Goal: Task Accomplishment & Management: Use online tool/utility

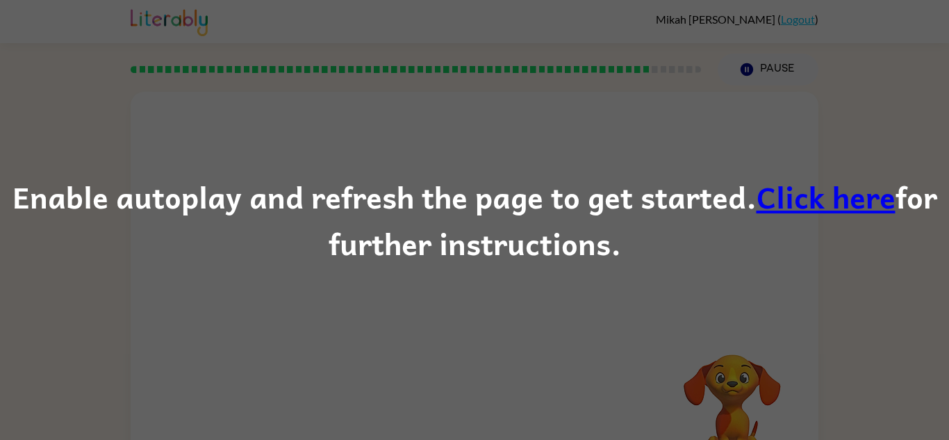
click at [333, 159] on div "Enable autoplay and refresh the page to get started. Click here for further ins…" at bounding box center [474, 220] width 949 height 440
click at [845, 203] on link "Click here" at bounding box center [825, 196] width 139 height 47
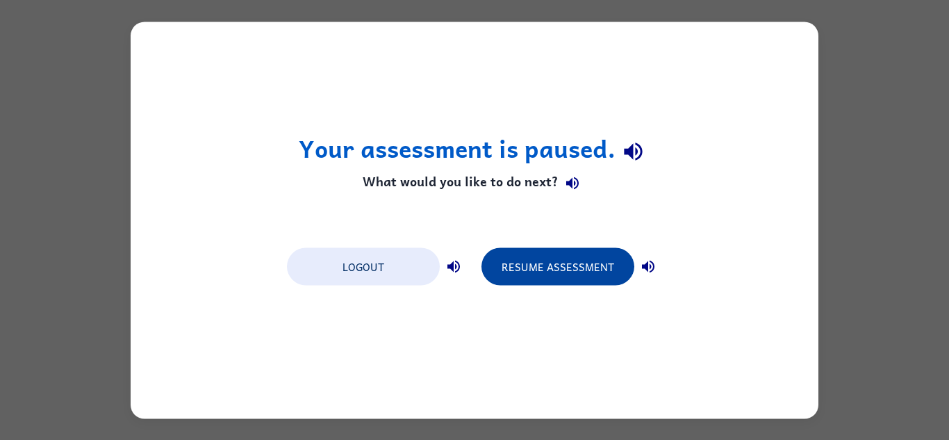
click at [528, 256] on button "Resume Assessment" at bounding box center [557, 266] width 153 height 38
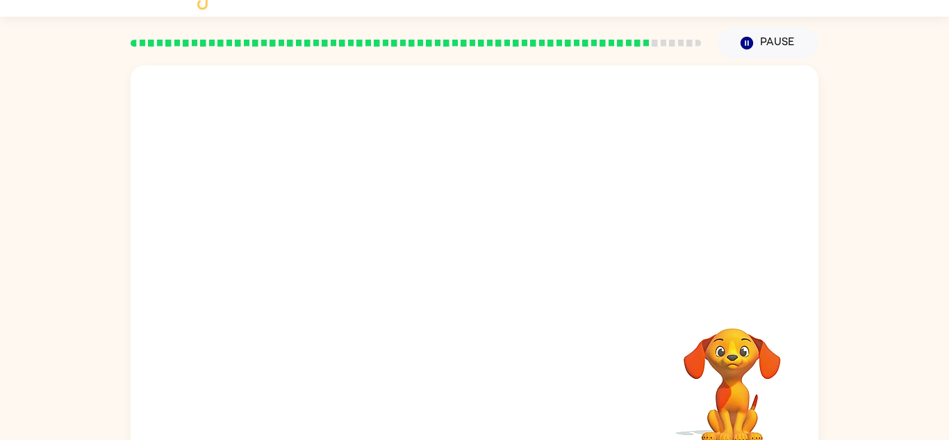
scroll to position [28, 0]
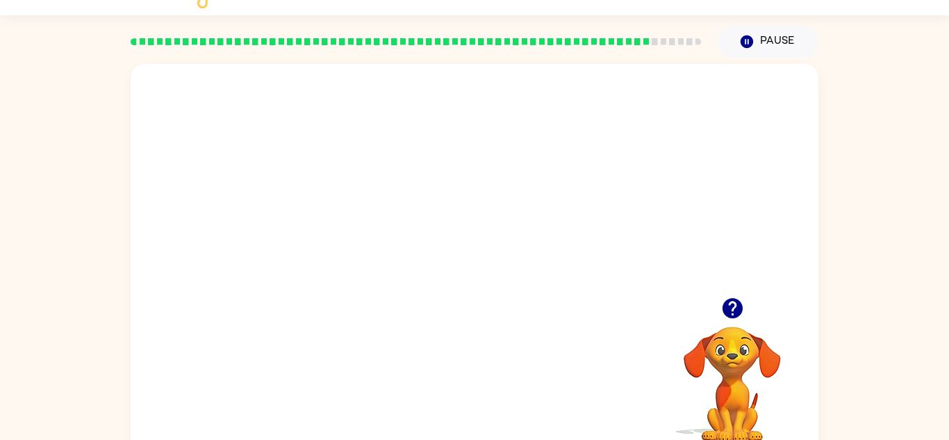
click at [672, 260] on video "Your browser must support playing .mp4 files to use Literably. Please try using…" at bounding box center [475, 180] width 688 height 233
click at [478, 286] on button "button" at bounding box center [474, 269] width 89 height 51
click at [478, 286] on div at bounding box center [474, 269] width 89 height 51
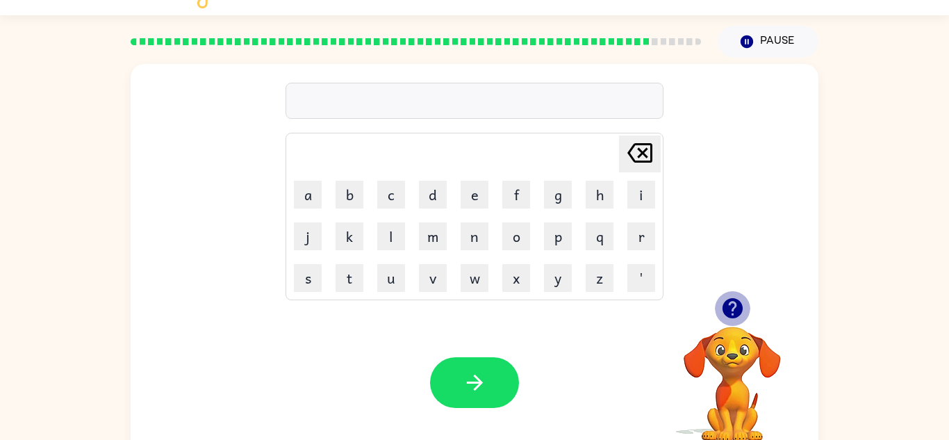
click at [736, 309] on icon "button" at bounding box center [732, 308] width 20 height 20
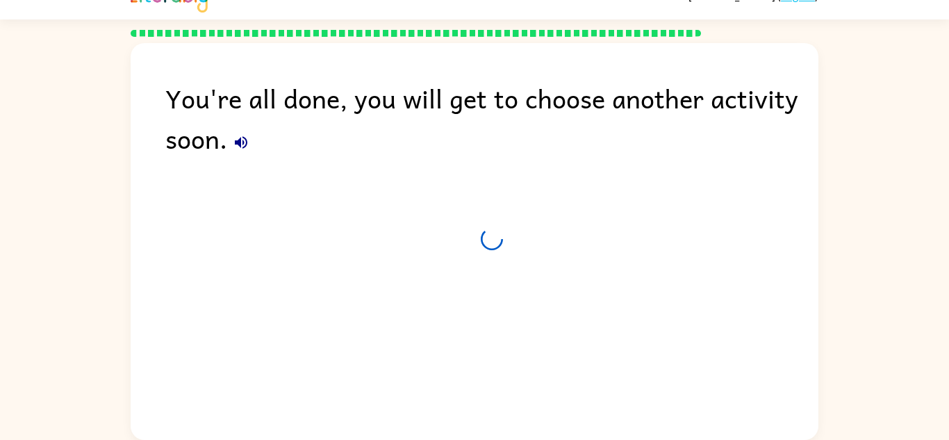
scroll to position [24, 0]
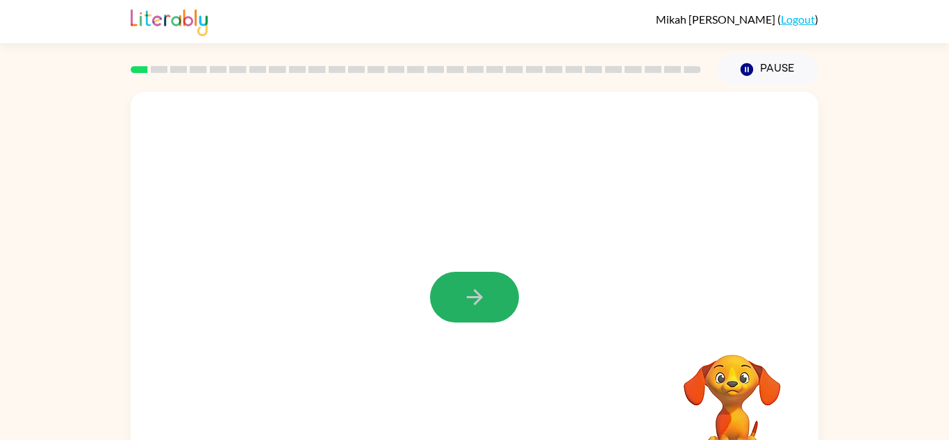
click at [467, 296] on icon "button" at bounding box center [474, 297] width 16 height 16
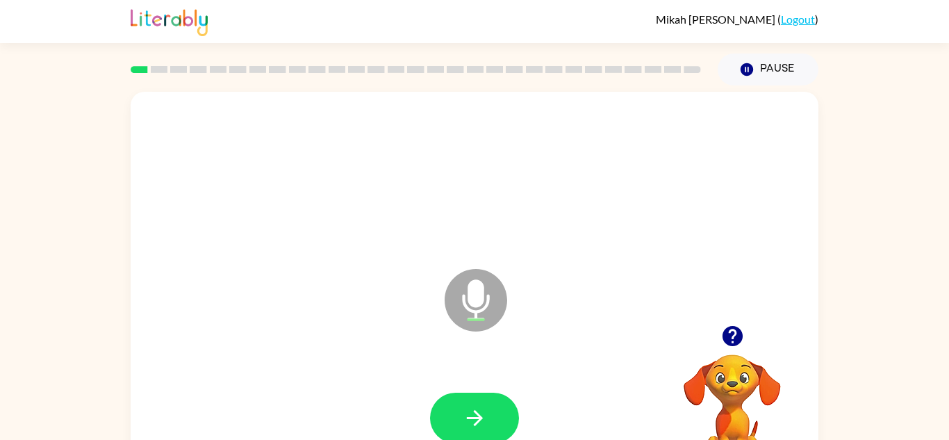
click at [467, 297] on icon "Microphone The Microphone is here when it is your turn to talk" at bounding box center [545, 317] width 208 height 104
click at [474, 437] on button "button" at bounding box center [474, 417] width 89 height 51
click at [476, 420] on icon "button" at bounding box center [475, 418] width 24 height 24
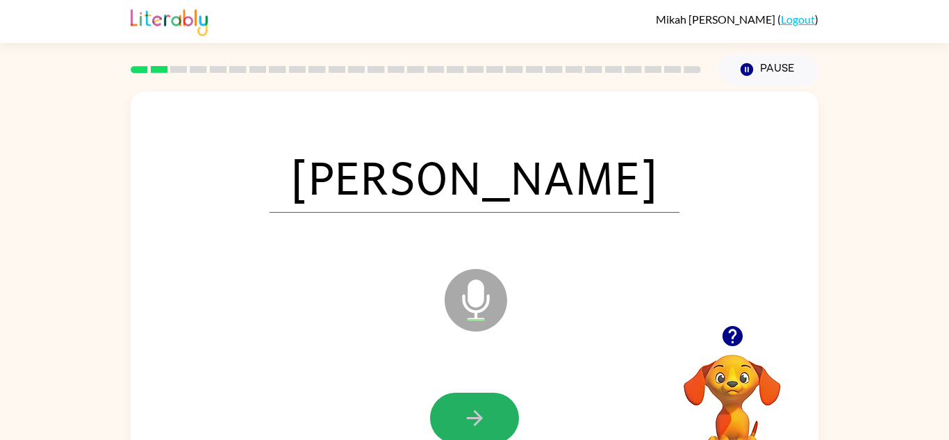
click at [476, 420] on icon "button" at bounding box center [475, 418] width 24 height 24
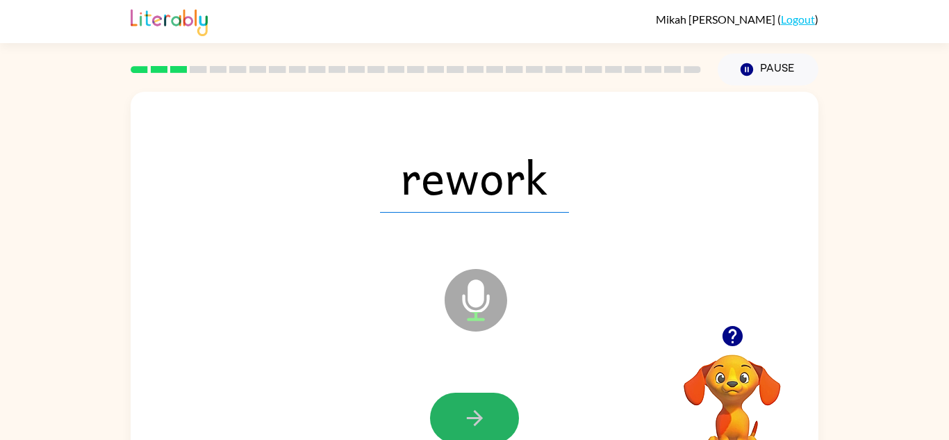
click at [476, 420] on icon "button" at bounding box center [475, 418] width 24 height 24
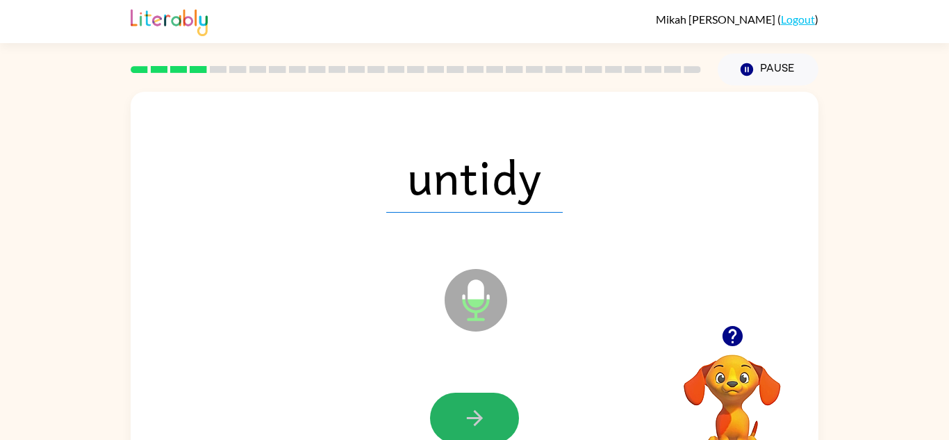
click at [476, 420] on icon "button" at bounding box center [475, 418] width 24 height 24
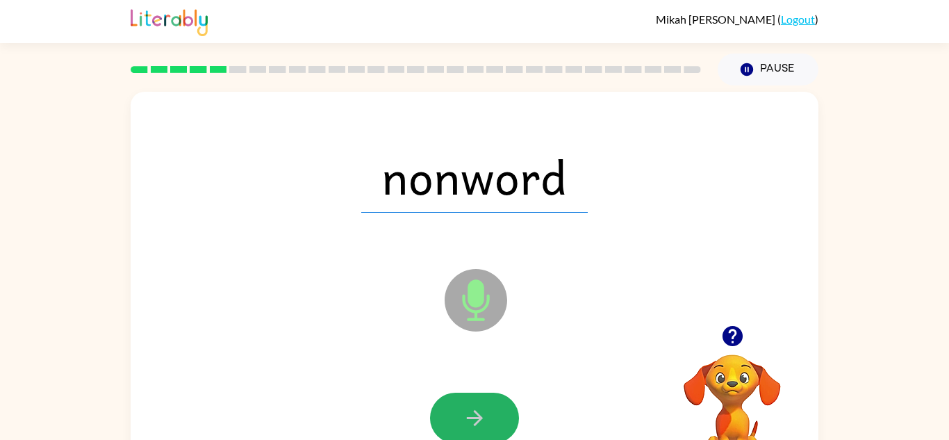
click at [476, 420] on icon "button" at bounding box center [475, 418] width 24 height 24
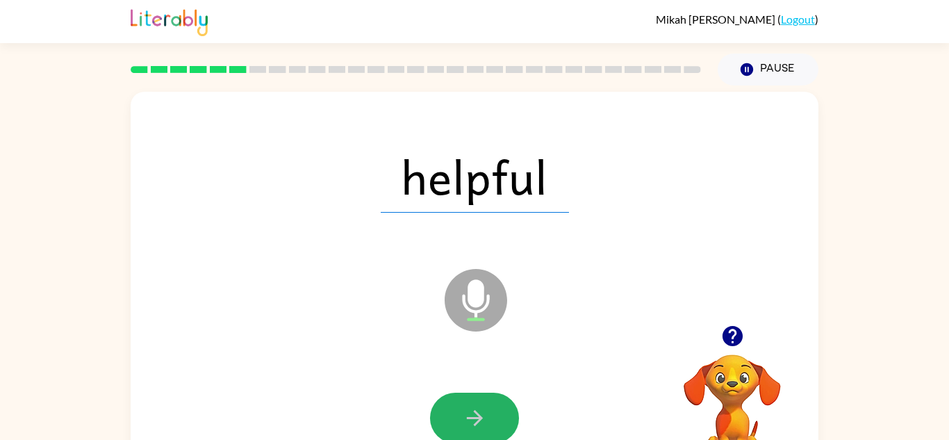
click at [476, 420] on icon "button" at bounding box center [475, 418] width 24 height 24
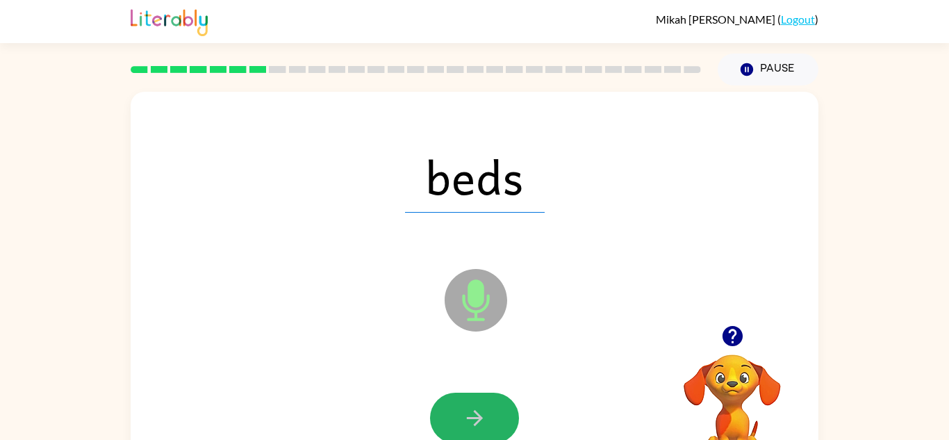
click at [476, 420] on icon "button" at bounding box center [475, 418] width 24 height 24
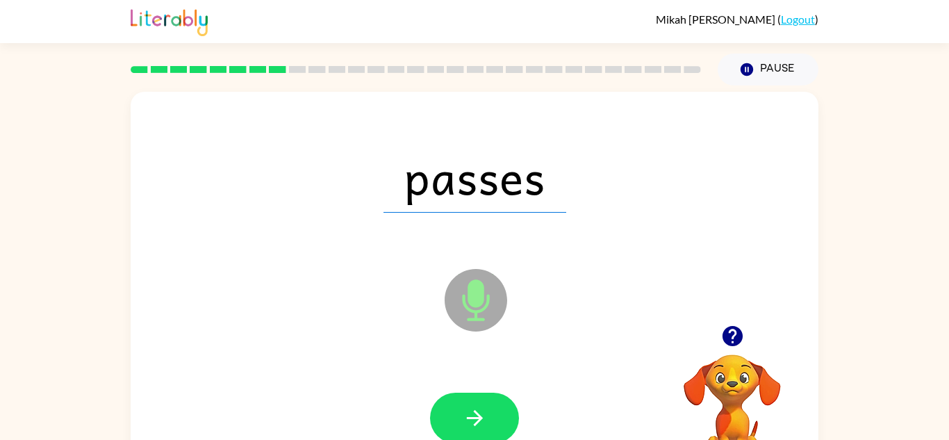
click at [476, 420] on icon "button" at bounding box center [475, 418] width 24 height 24
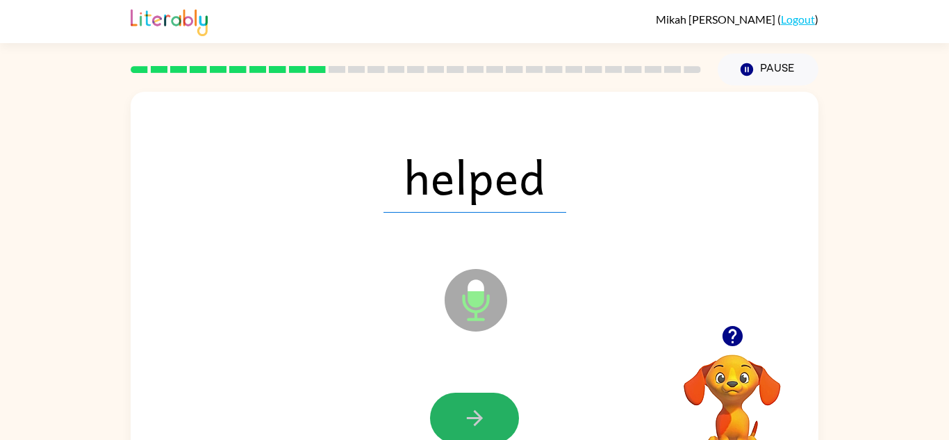
click at [476, 420] on icon "button" at bounding box center [475, 418] width 24 height 24
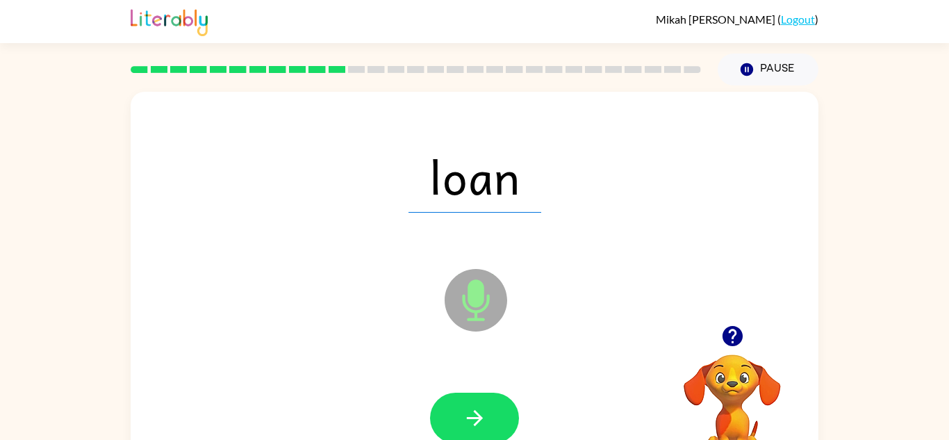
click at [476, 420] on icon "button" at bounding box center [475, 418] width 24 height 24
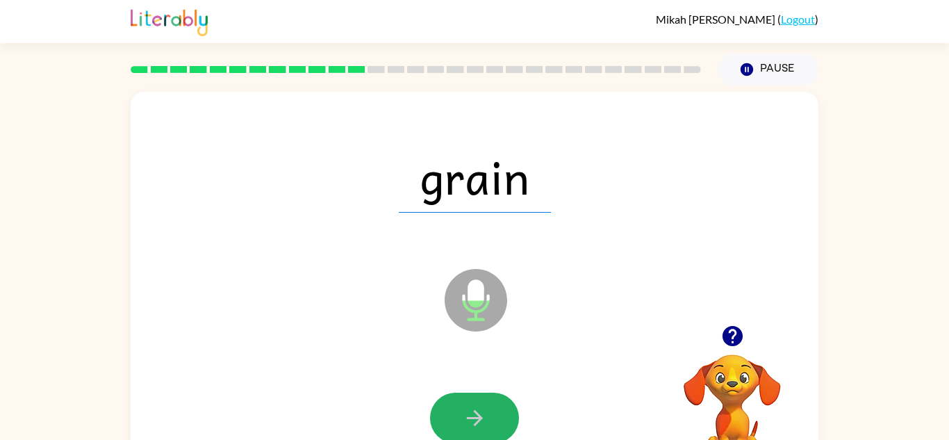
click at [476, 420] on icon "button" at bounding box center [475, 418] width 24 height 24
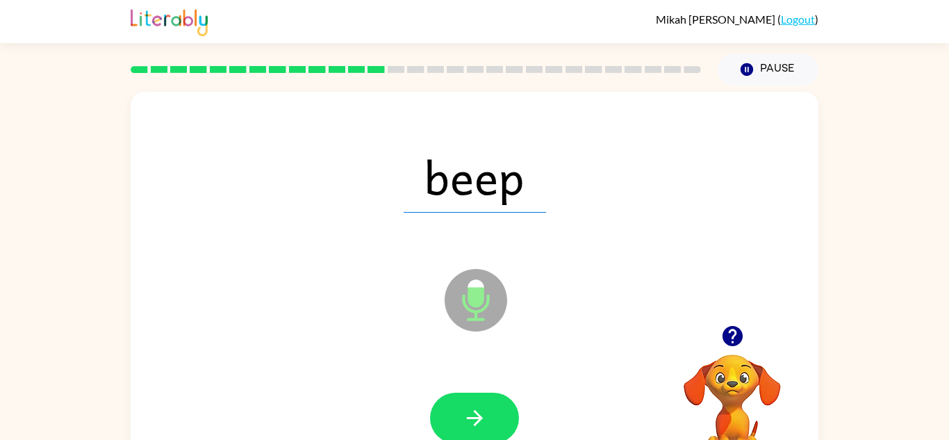
click at [476, 420] on icon "button" at bounding box center [475, 418] width 24 height 24
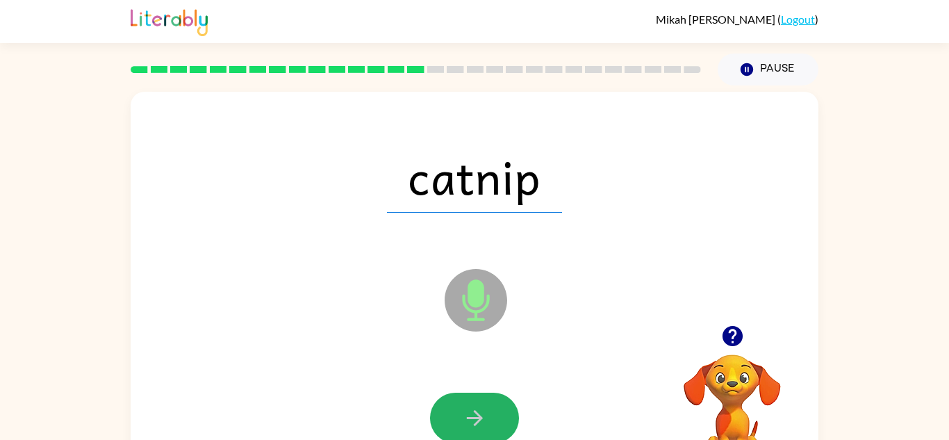
click at [476, 420] on icon "button" at bounding box center [475, 418] width 24 height 24
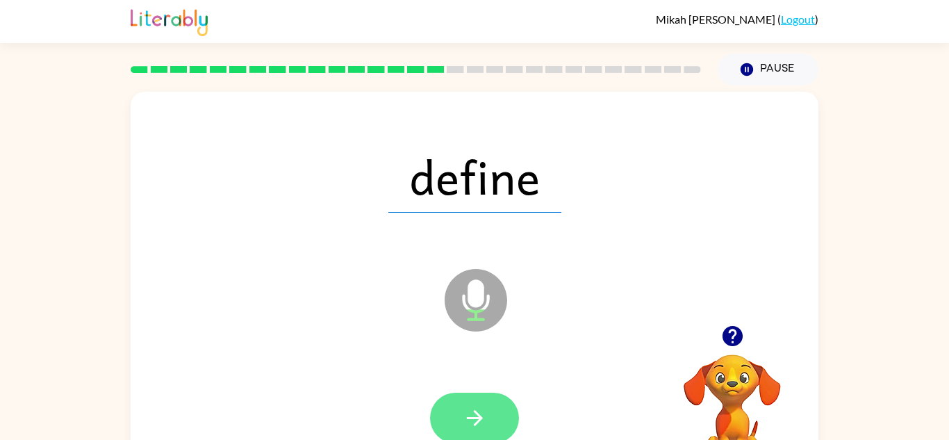
click at [477, 420] on icon "button" at bounding box center [474, 418] width 16 height 16
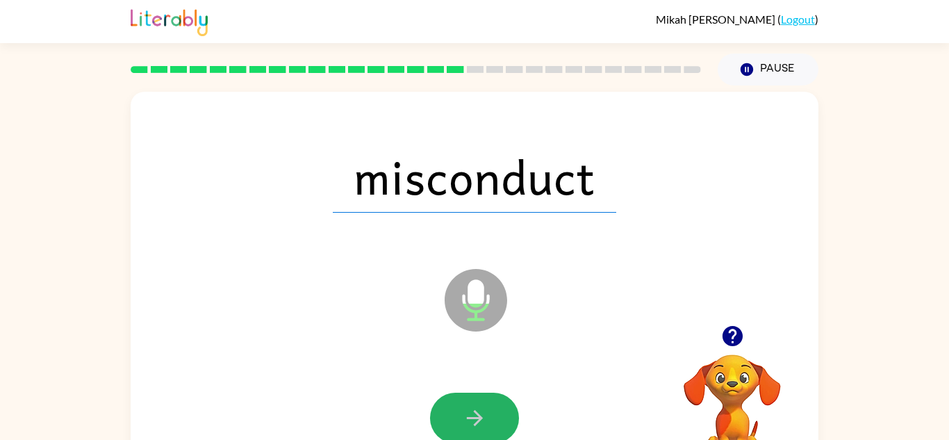
click at [477, 420] on icon "button" at bounding box center [474, 418] width 16 height 16
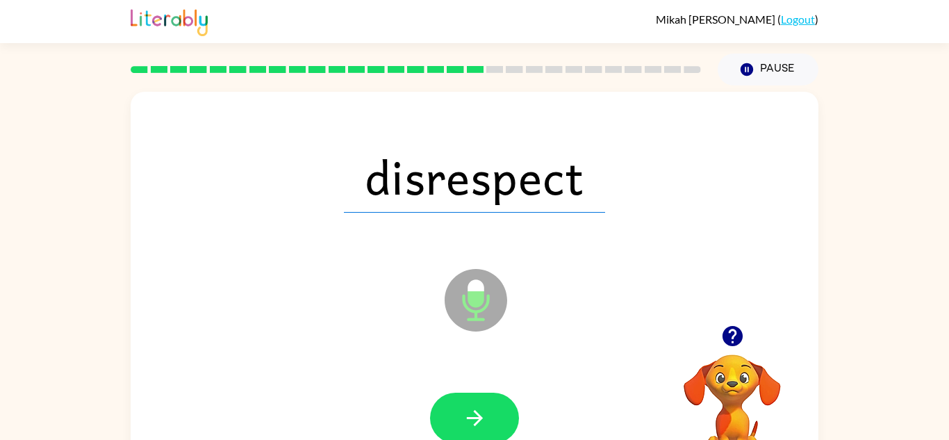
click at [477, 420] on icon "button" at bounding box center [474, 418] width 16 height 16
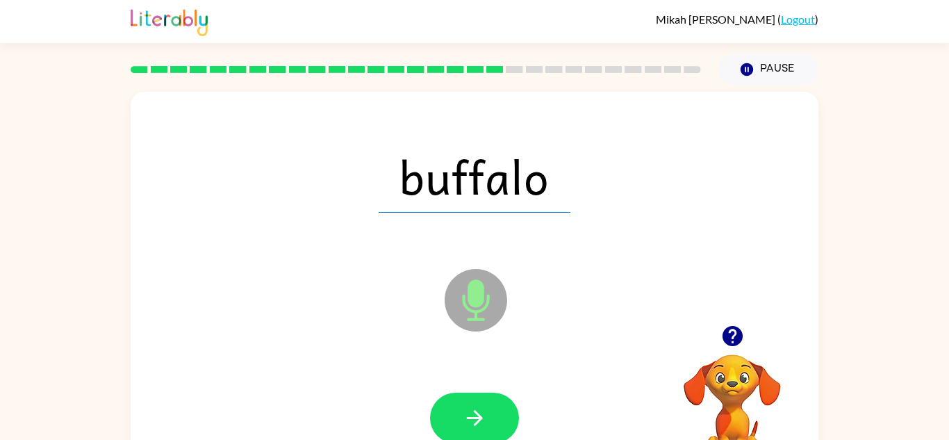
click at [477, 420] on icon "button" at bounding box center [474, 418] width 16 height 16
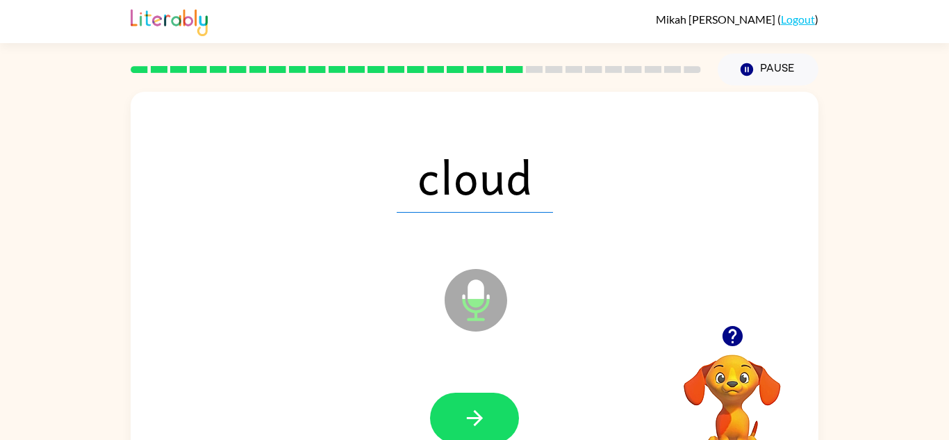
click at [477, 420] on icon "button" at bounding box center [474, 418] width 16 height 16
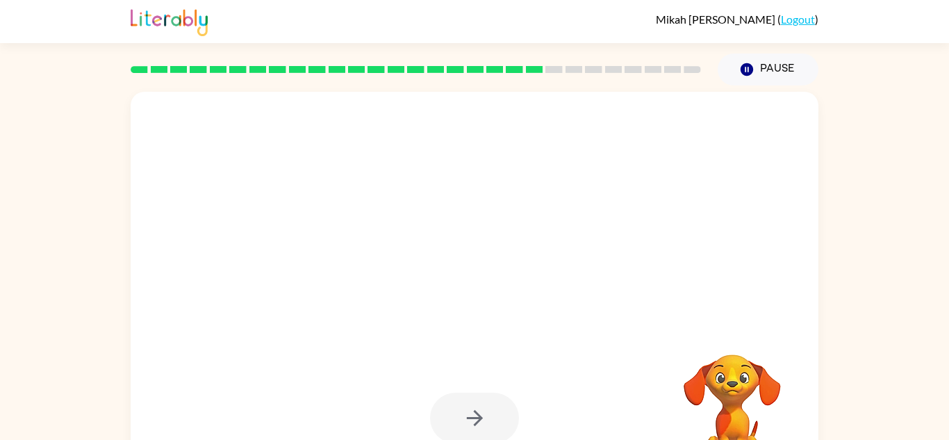
click at [477, 420] on div at bounding box center [474, 417] width 89 height 51
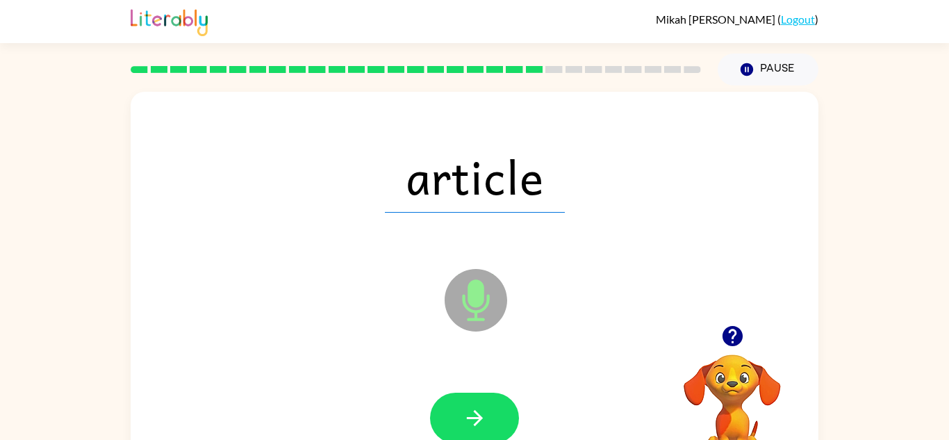
click at [477, 420] on icon "button" at bounding box center [474, 418] width 16 height 16
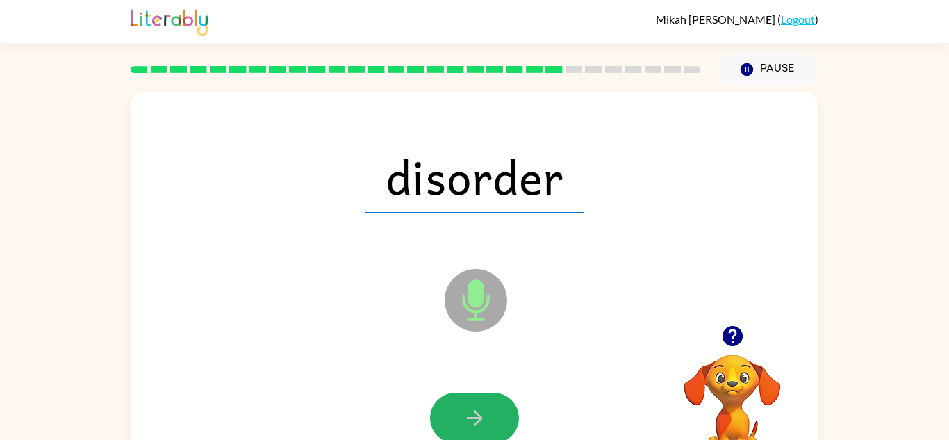
click at [477, 420] on icon "button" at bounding box center [474, 418] width 16 height 16
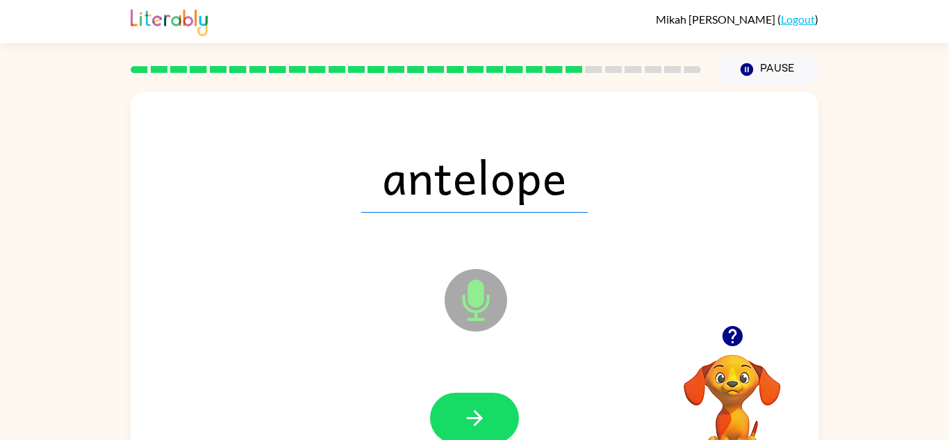
click at [477, 420] on icon "button" at bounding box center [474, 418] width 16 height 16
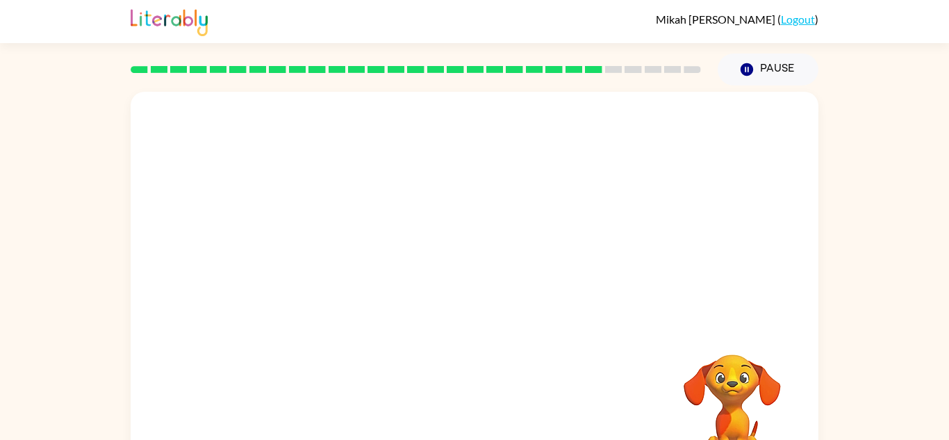
click at [477, 420] on div "Your browser must support playing .mp4 files to use Literably. Please try using…" at bounding box center [475, 290] width 688 height 397
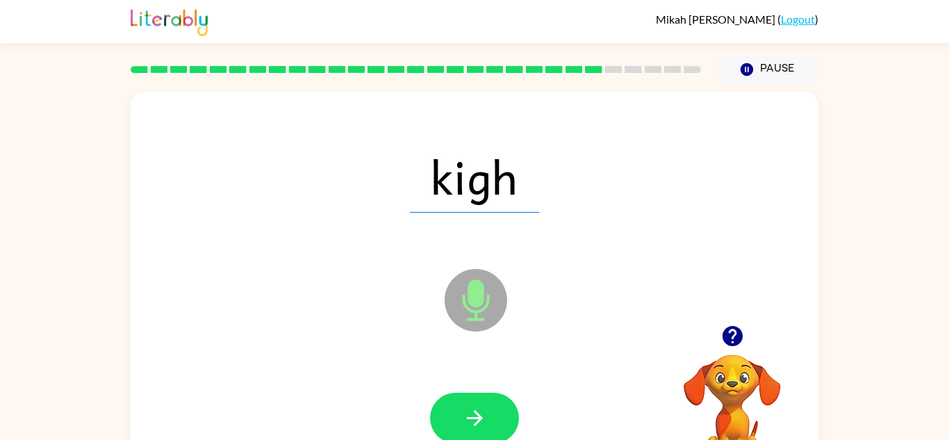
click at [477, 420] on icon "button" at bounding box center [474, 418] width 16 height 16
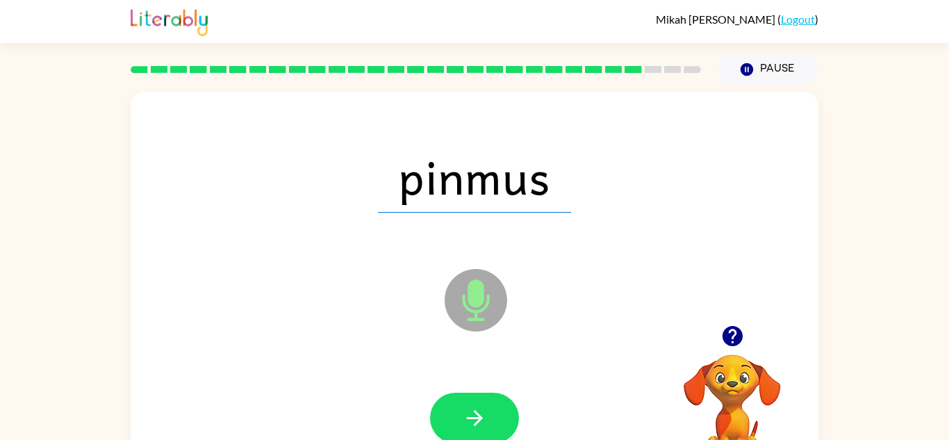
click at [477, 420] on icon "button" at bounding box center [474, 418] width 16 height 16
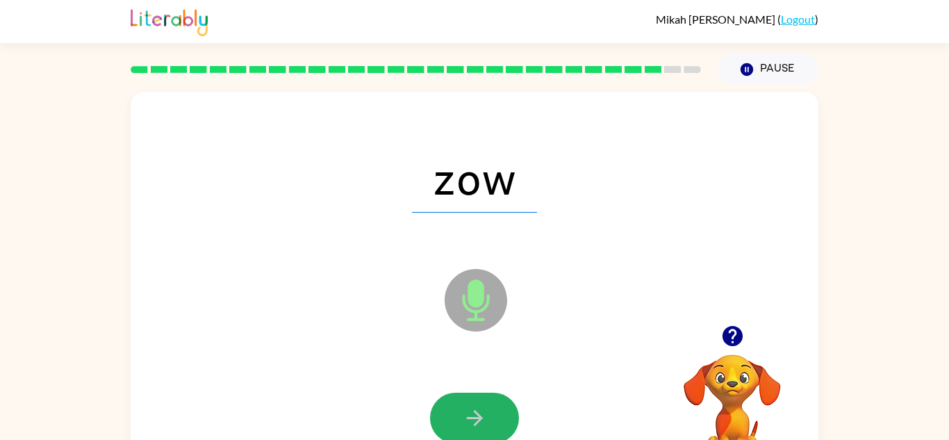
click at [477, 420] on icon "button" at bounding box center [474, 418] width 16 height 16
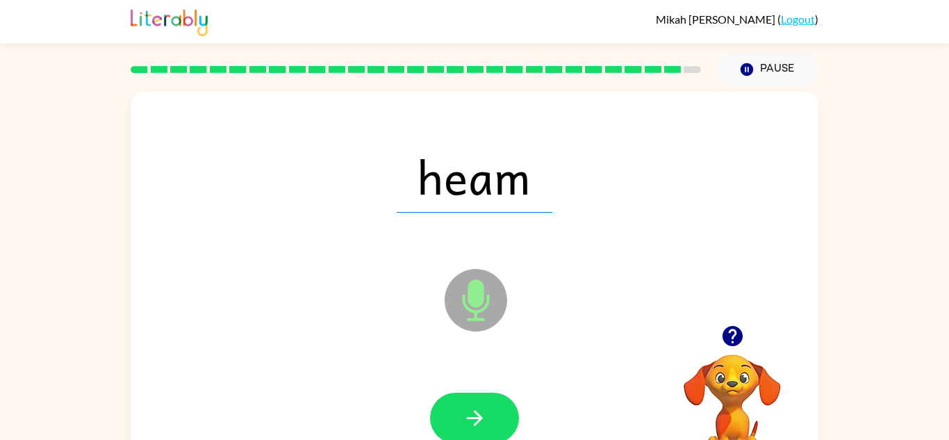
click at [477, 420] on icon "button" at bounding box center [474, 418] width 16 height 16
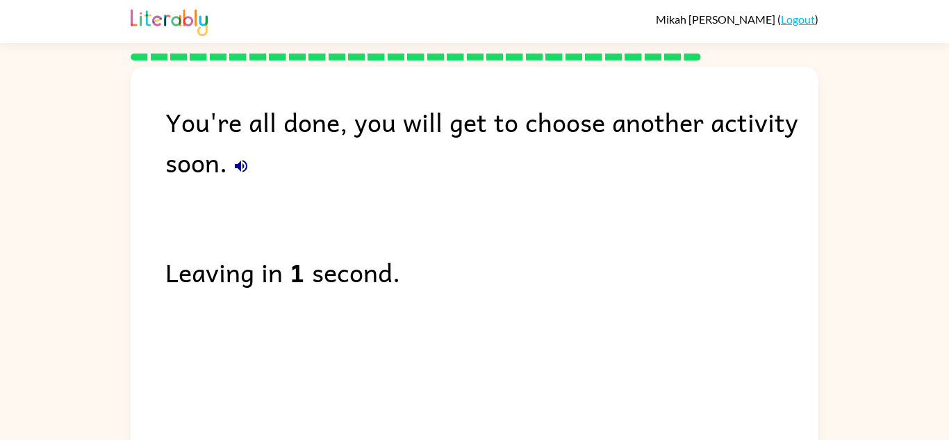
click at [460, 358] on div "You're all done, you will get to choose another activity soon. Leaving in 1 sec…" at bounding box center [475, 262] width 688 height 390
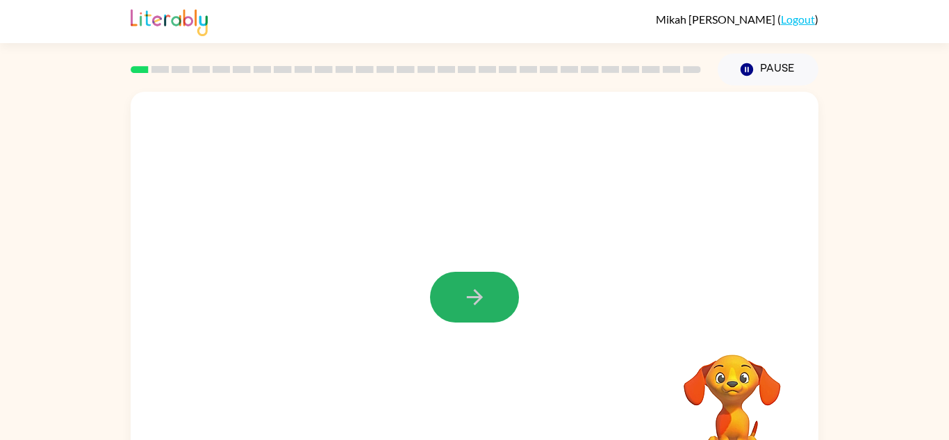
click at [468, 285] on icon "button" at bounding box center [475, 297] width 24 height 24
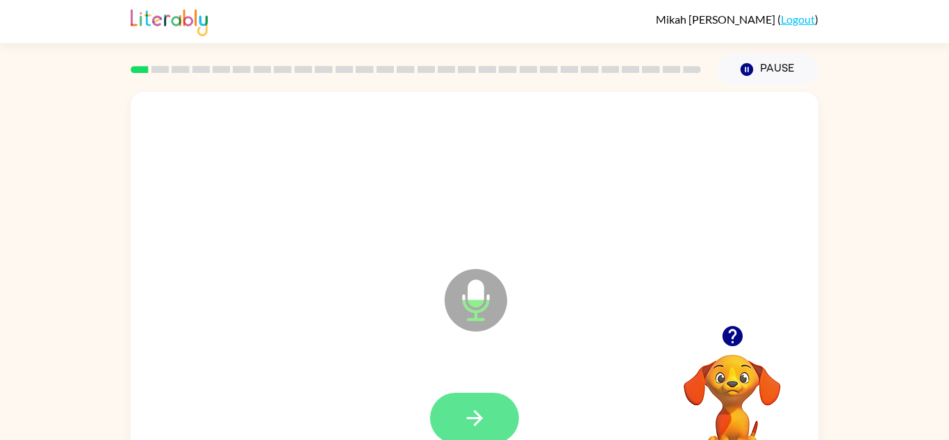
click at [443, 401] on button "button" at bounding box center [474, 417] width 89 height 51
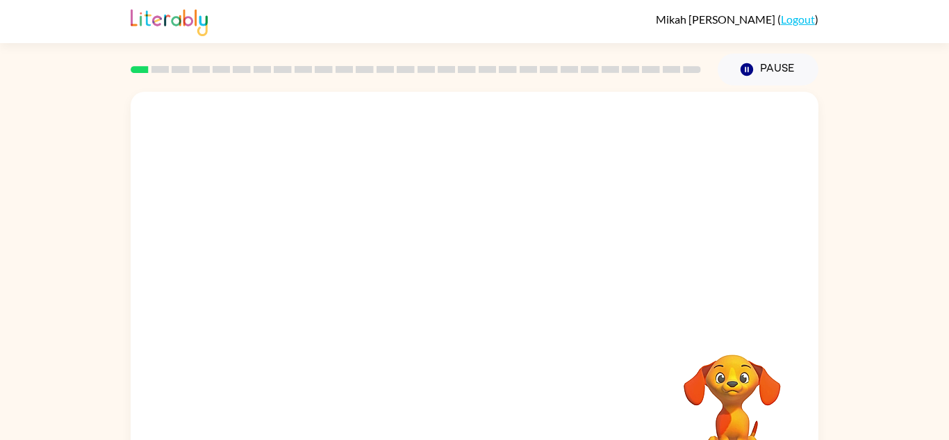
click at [443, 401] on div "Your browser must support playing .mp4 files to use Literably. Please try using…" at bounding box center [475, 290] width 688 height 397
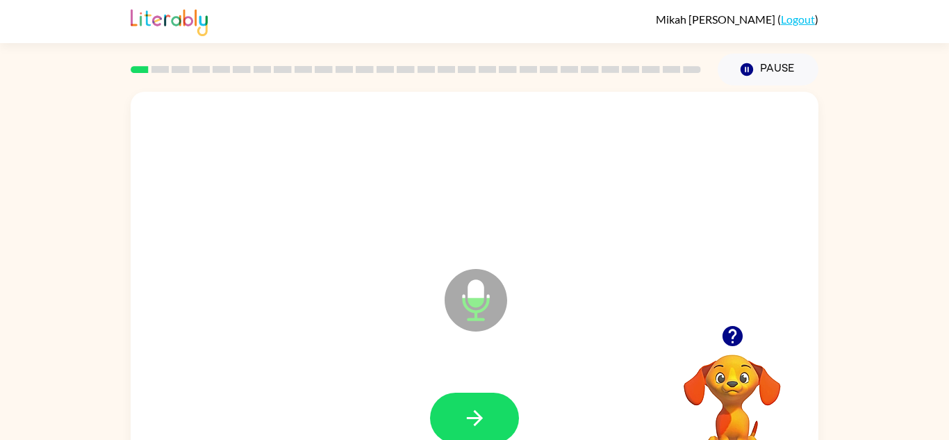
click at [443, 401] on button "button" at bounding box center [474, 417] width 89 height 51
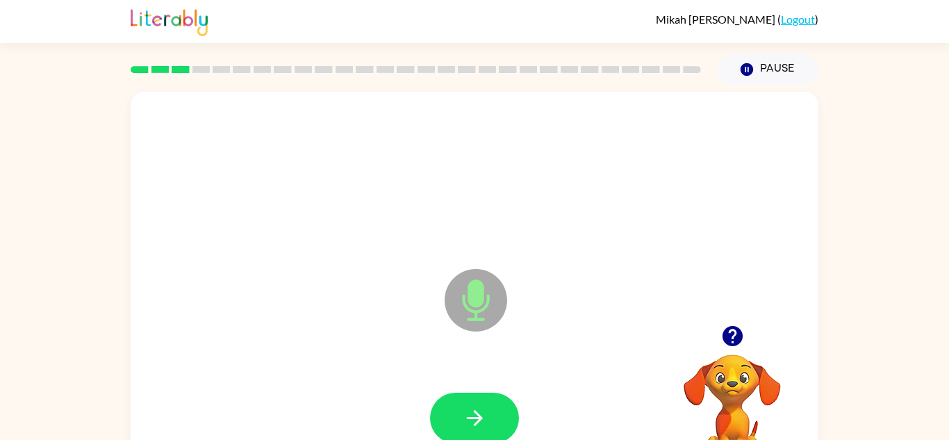
click at [443, 401] on button "button" at bounding box center [474, 417] width 89 height 51
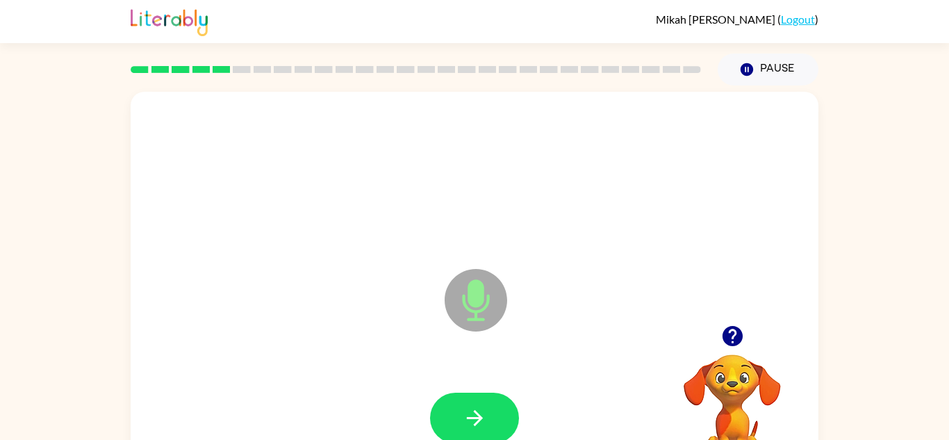
click at [443, 401] on button "button" at bounding box center [474, 417] width 89 height 51
click at [444, 404] on button "button" at bounding box center [474, 417] width 89 height 51
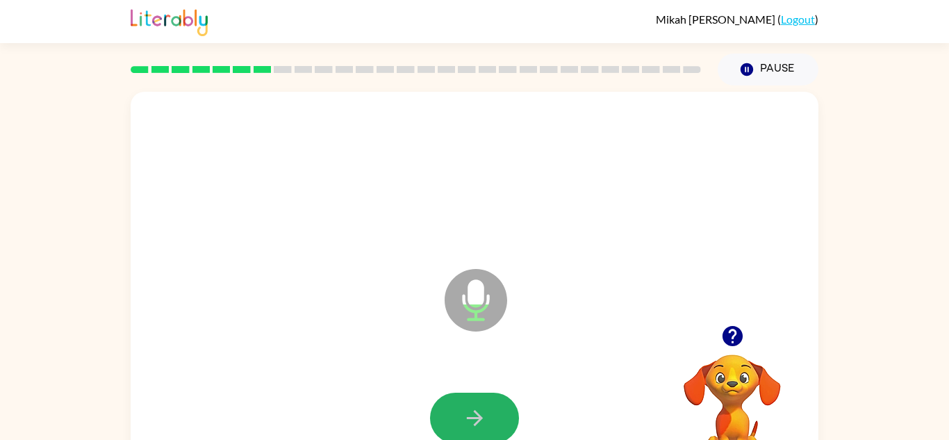
click at [444, 404] on button "button" at bounding box center [474, 417] width 89 height 51
